Goal: Information Seeking & Learning: Learn about a topic

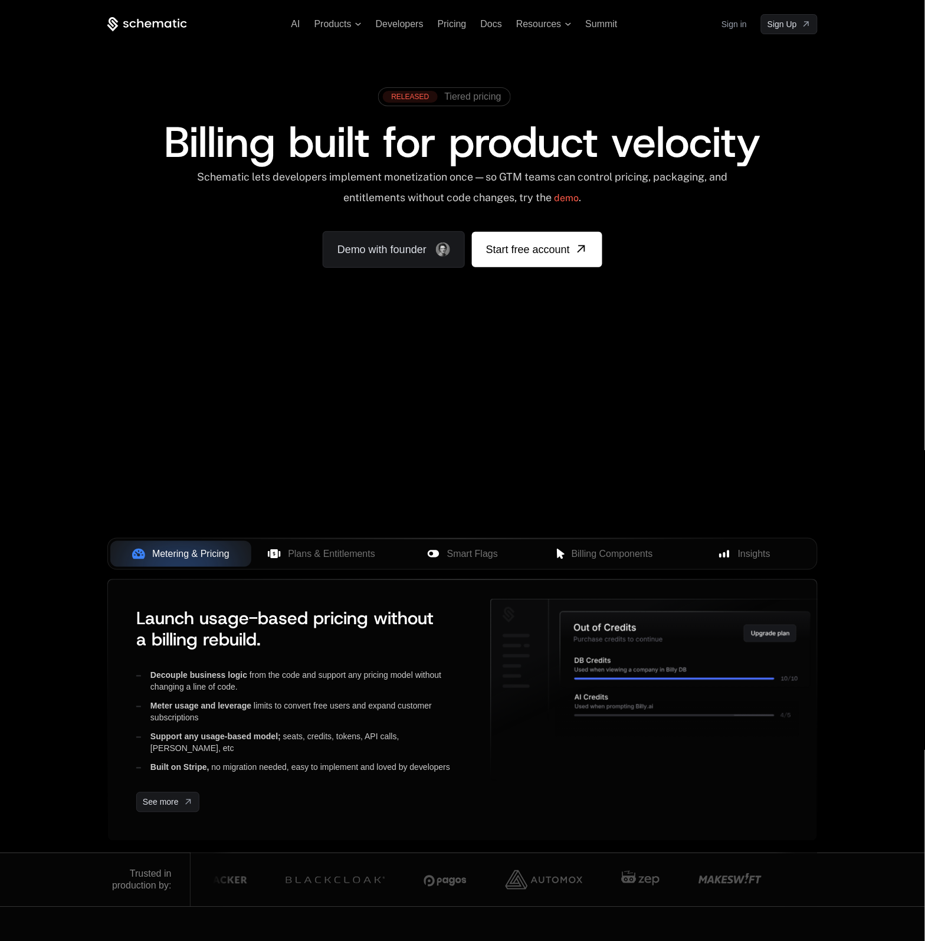
click at [725, 22] on link "Sign in" at bounding box center [733, 24] width 25 height 19
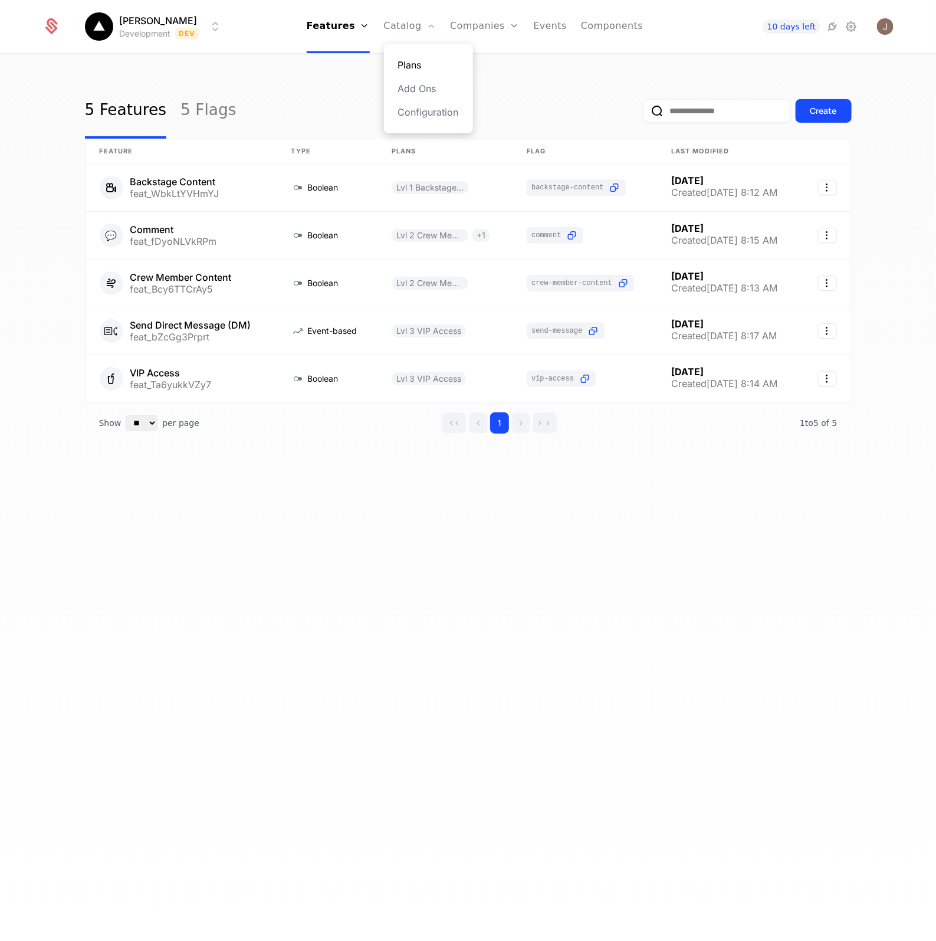
click at [446, 69] on link "Plans" at bounding box center [428, 65] width 61 height 14
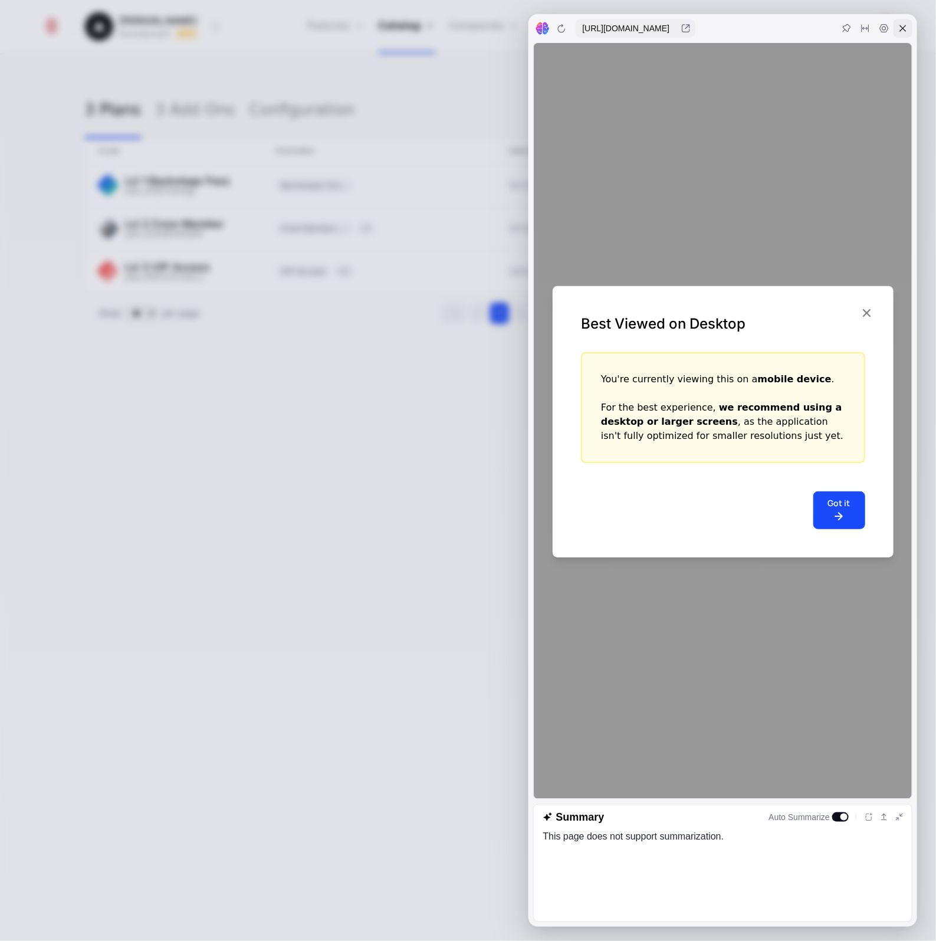
click at [907, 27] on icon at bounding box center [902, 28] width 9 height 9
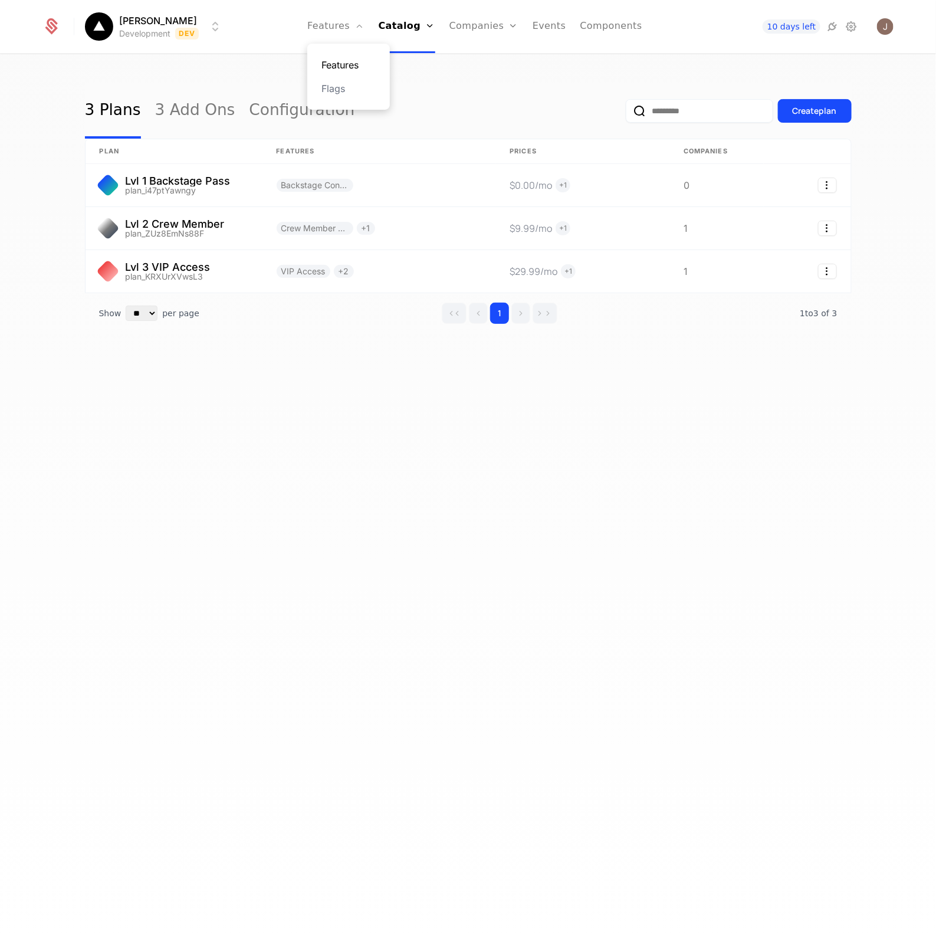
click at [373, 65] on link "Features" at bounding box center [348, 65] width 54 height 14
